Goal: Navigation & Orientation: Understand site structure

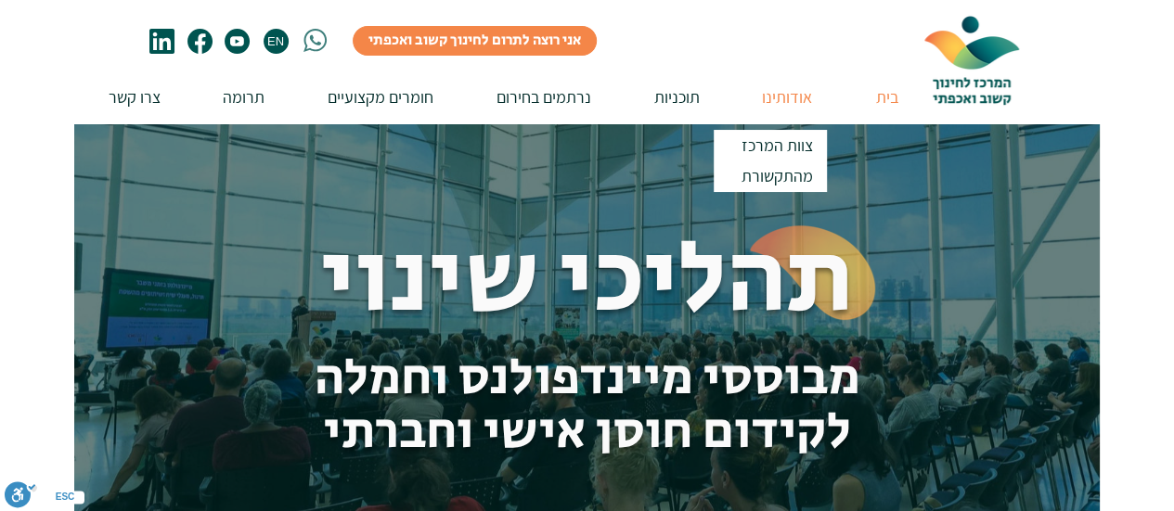
click at [786, 96] on p "אודותינו" at bounding box center [786, 97] width 69 height 53
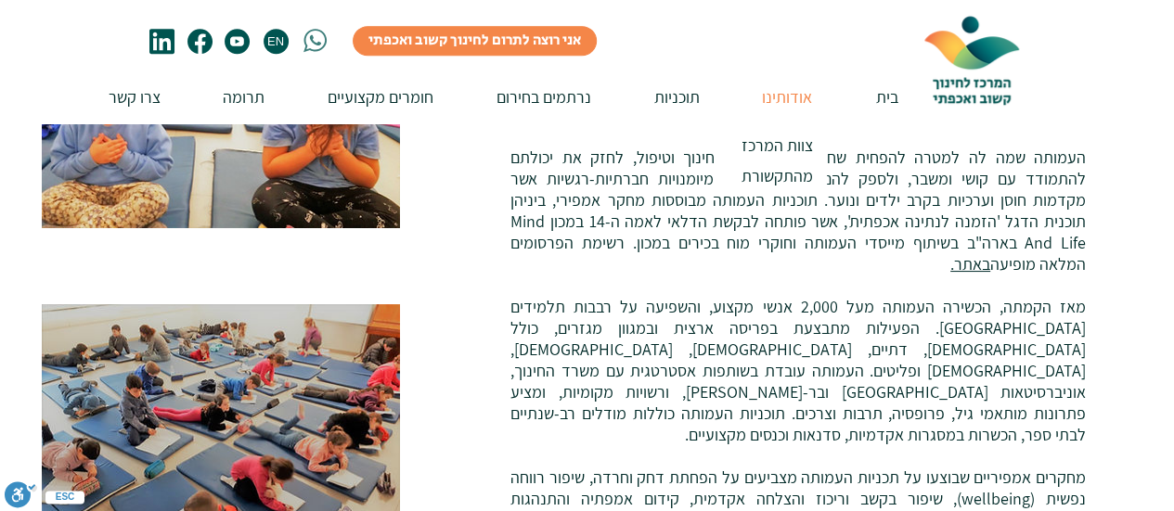
scroll to position [93, 0]
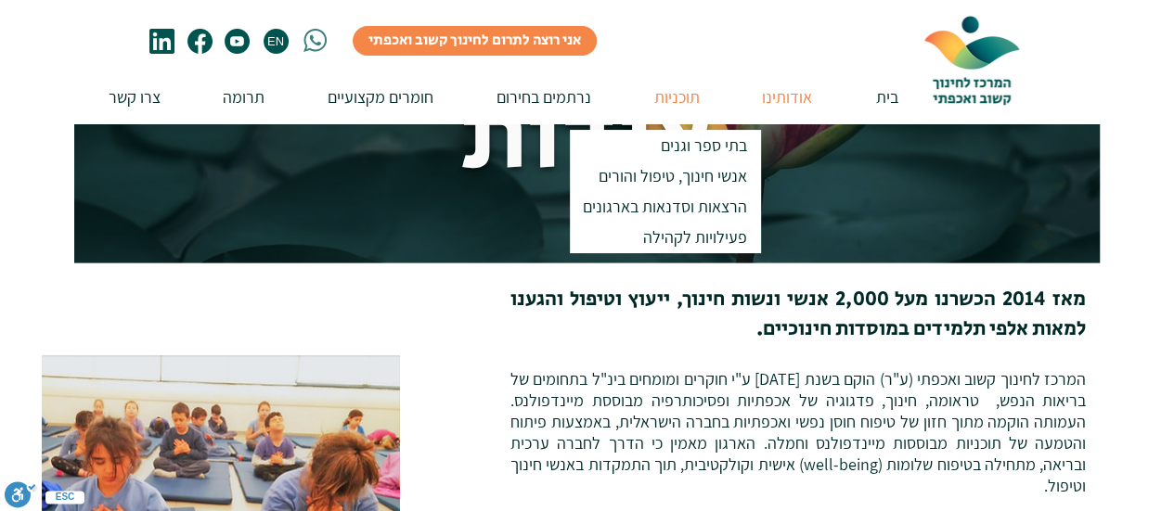
click at [678, 82] on p "תוכניות" at bounding box center [677, 97] width 64 height 53
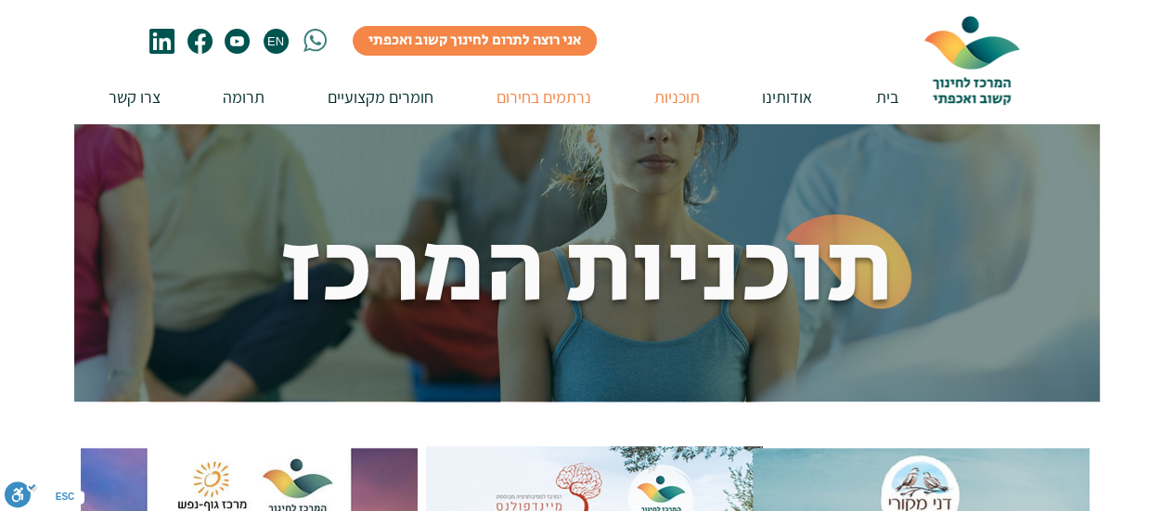
click at [566, 96] on p "נרתמים בחירום" at bounding box center [543, 97] width 113 height 53
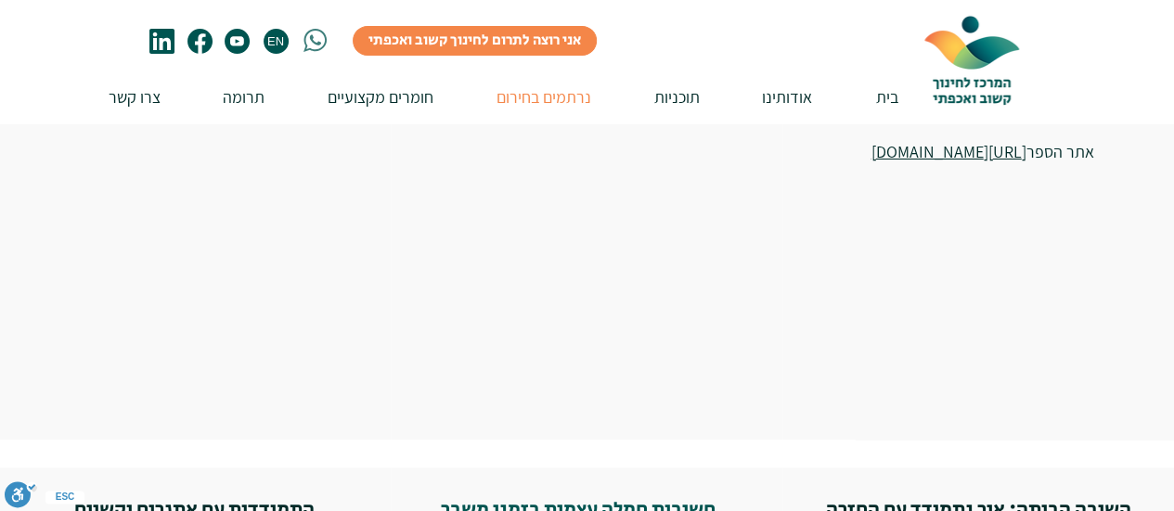
scroll to position [3711, 0]
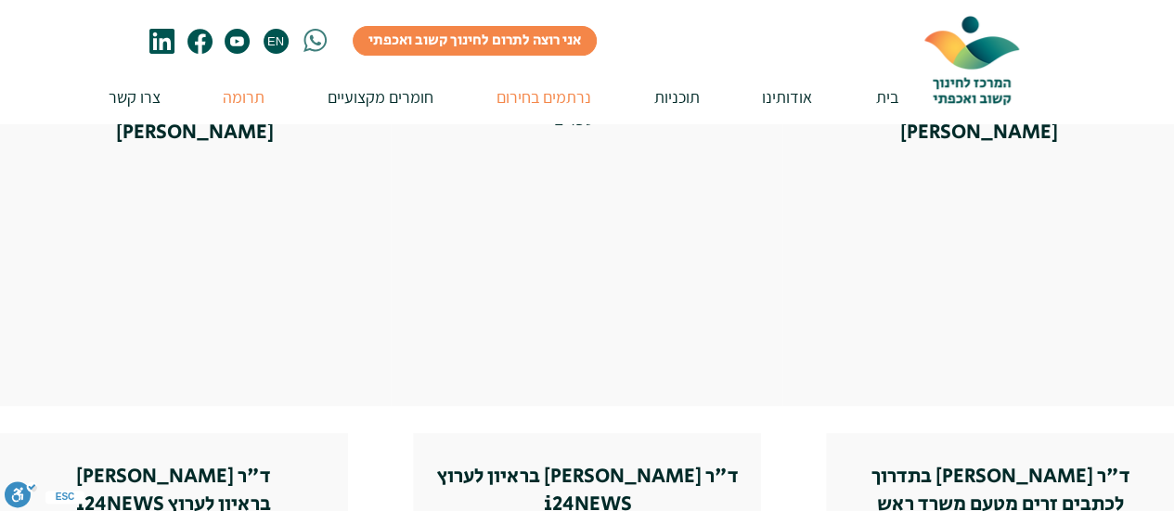
click at [217, 98] on p "תרומה" at bounding box center [243, 97] width 60 height 53
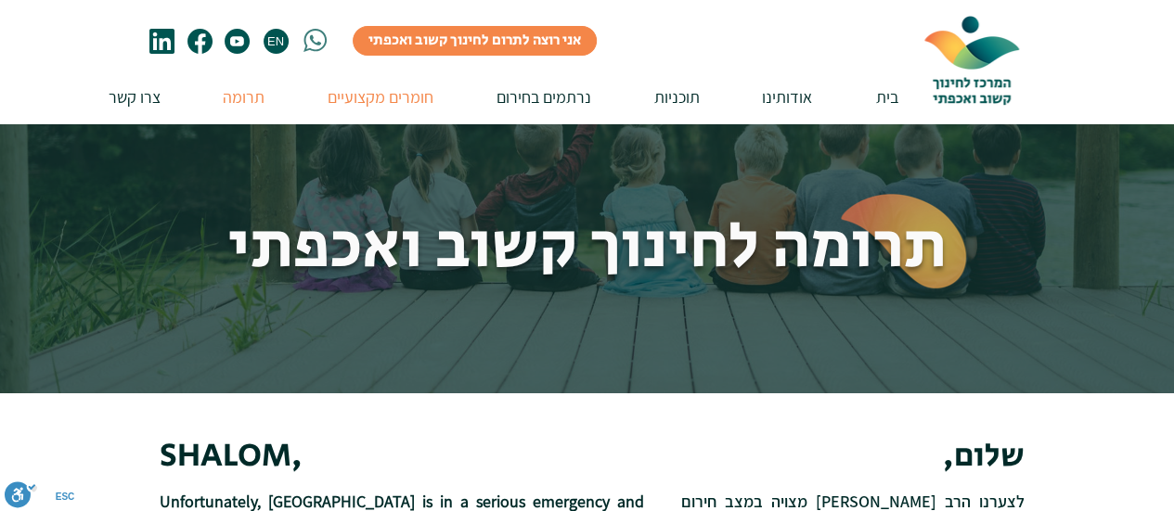
click at [372, 92] on p "חומרים מקצועיים" at bounding box center [380, 97] width 124 height 53
